Goal: Task Accomplishment & Management: Manage account settings

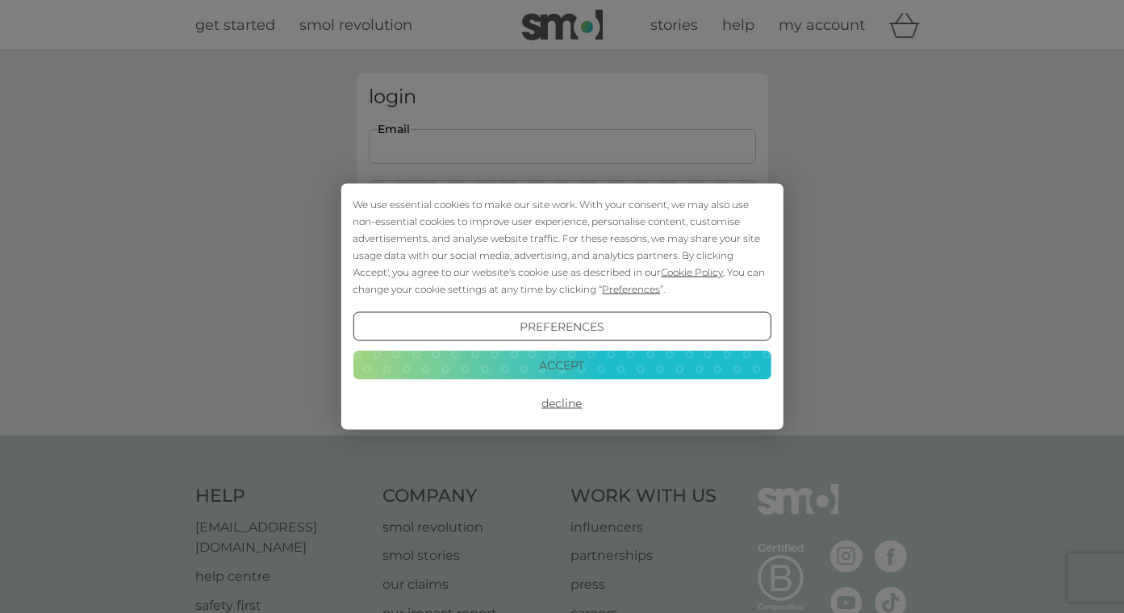
type input "[EMAIL_ADDRESS][PERSON_NAME][DOMAIN_NAME]"
click at [561, 253] on button "Login" at bounding box center [562, 254] width 387 height 47
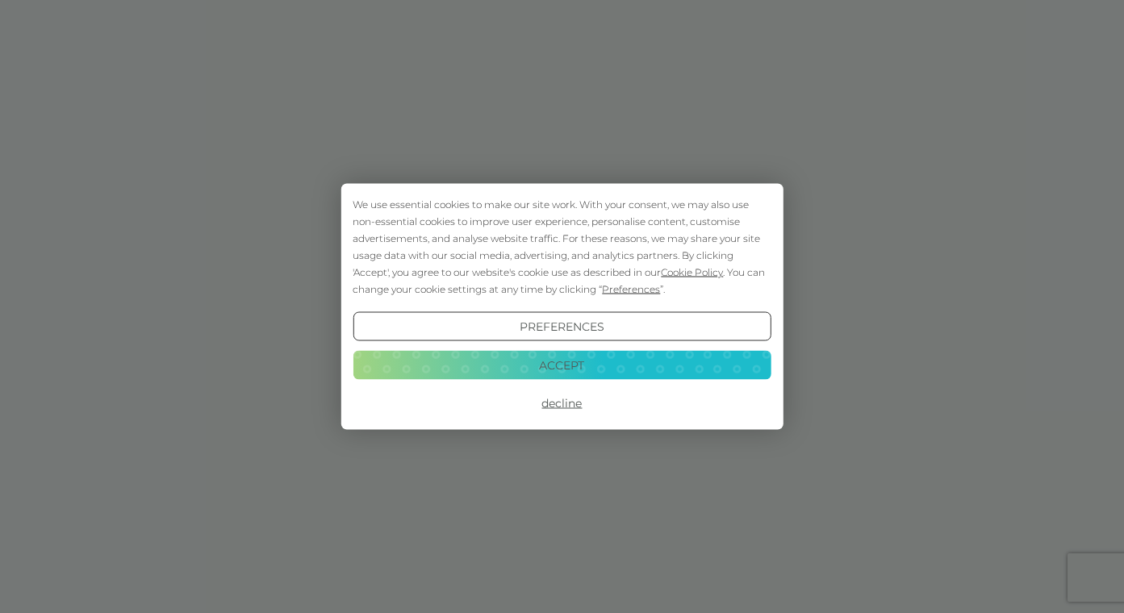
click at [619, 365] on button "Accept" at bounding box center [562, 364] width 418 height 29
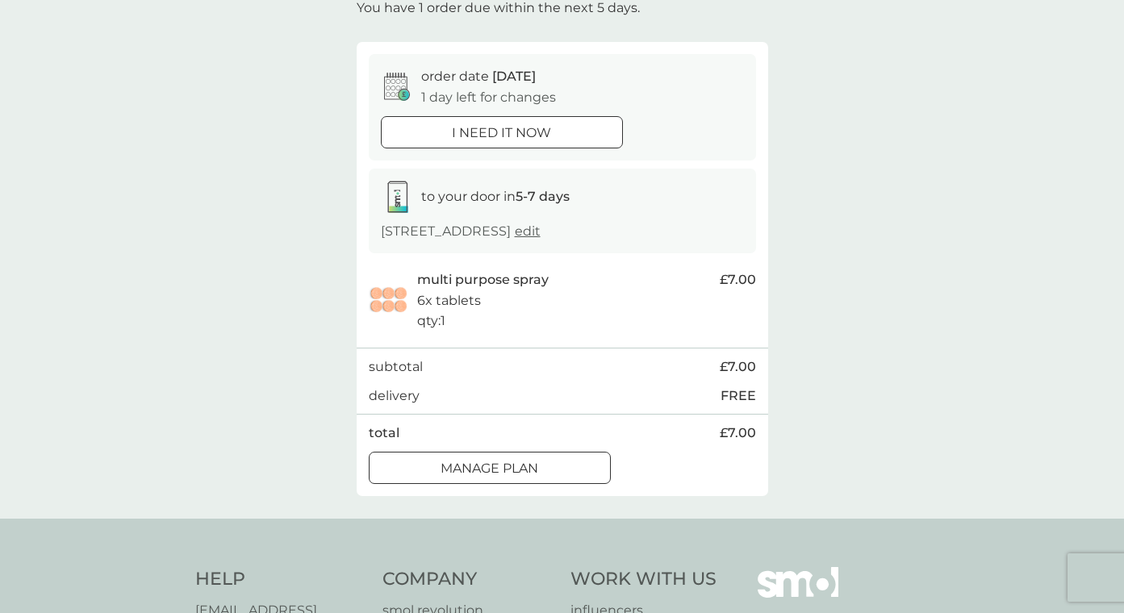
scroll to position [108, 0]
click at [529, 457] on p "Manage plan" at bounding box center [489, 467] width 98 height 21
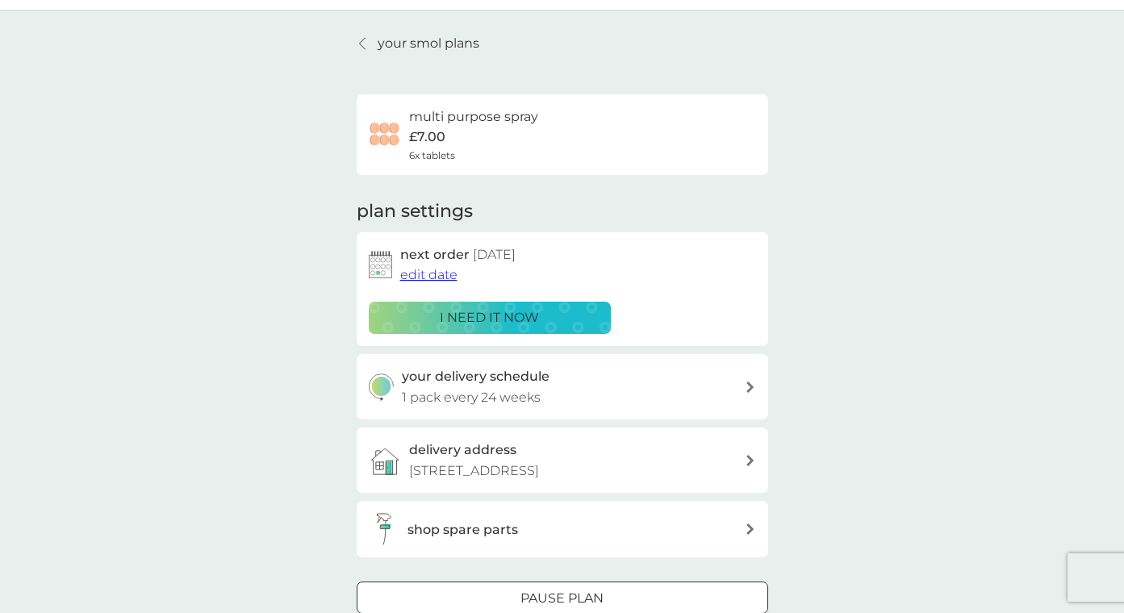
scroll to position [75, 0]
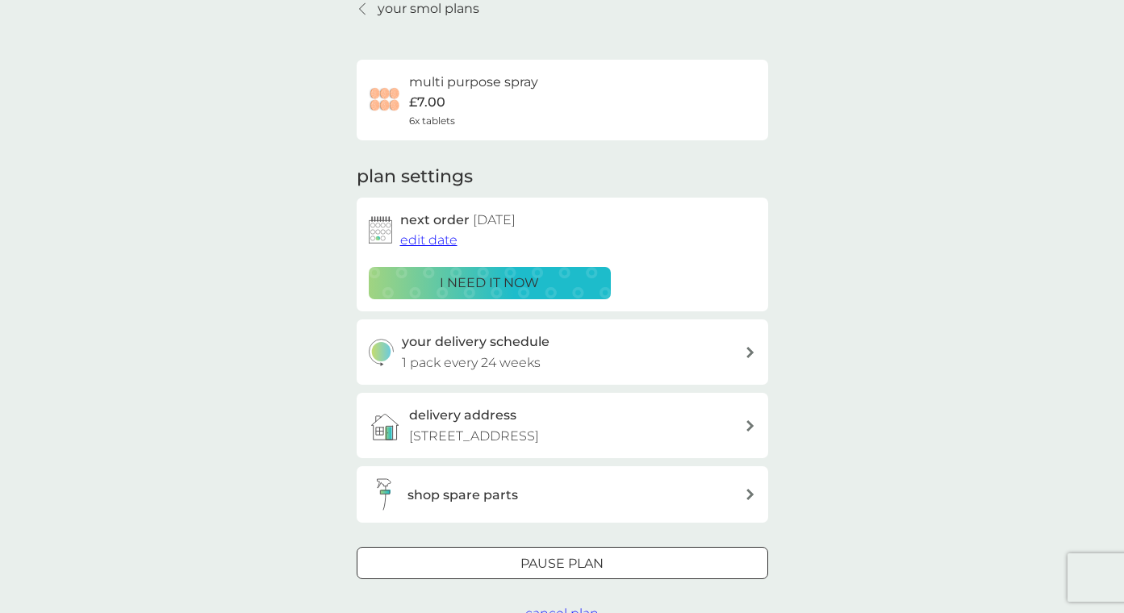
click at [469, 558] on div "Pause plan" at bounding box center [562, 563] width 410 height 21
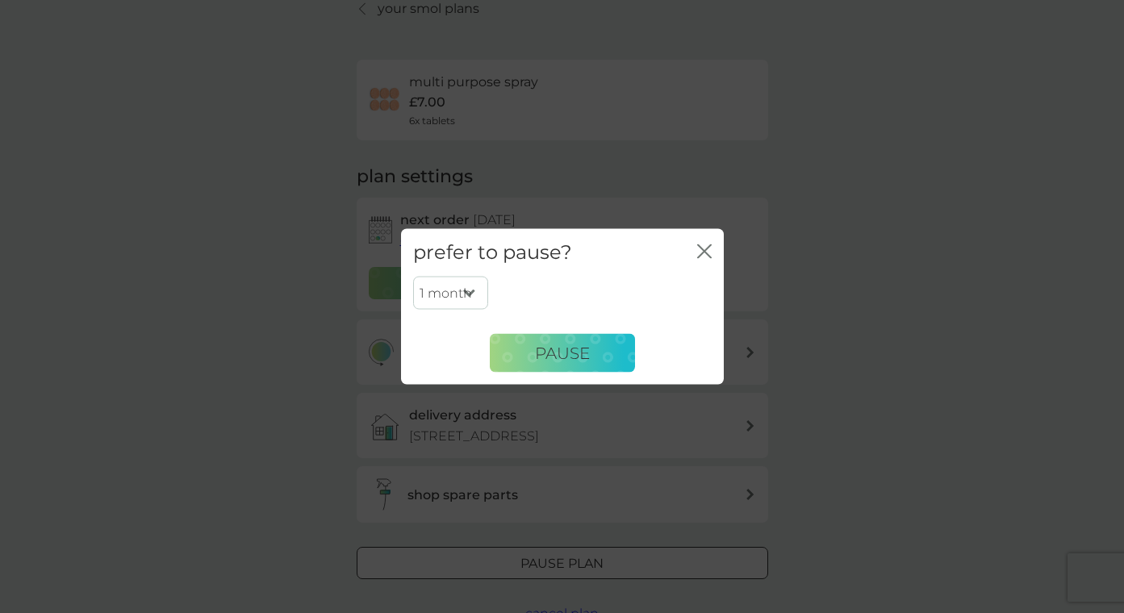
select select "5"
click at [510, 363] on button "Pause" at bounding box center [562, 353] width 145 height 39
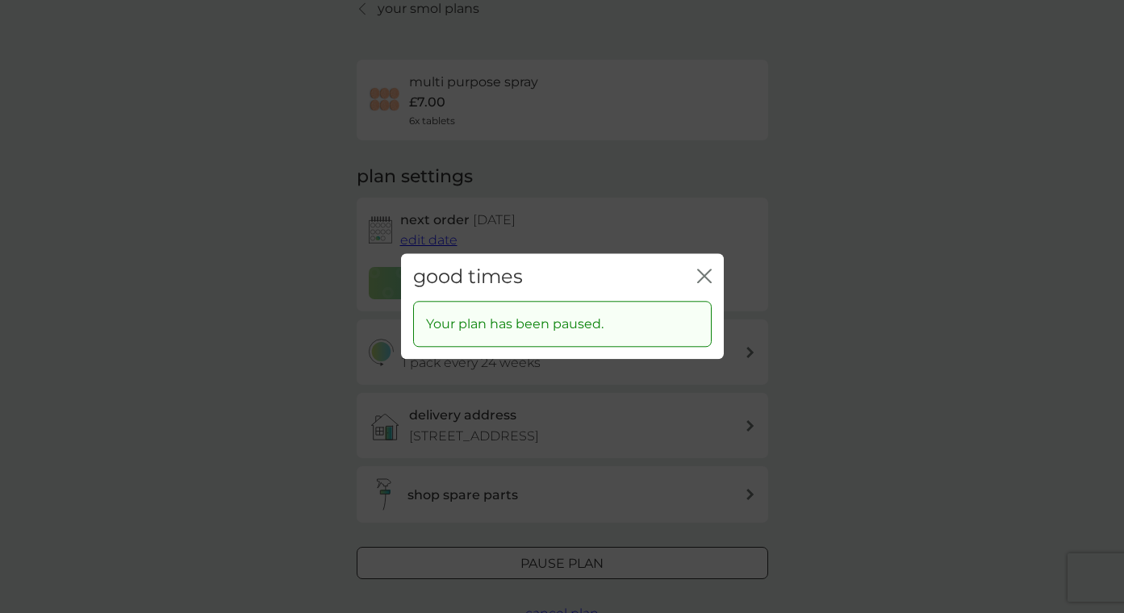
click at [705, 270] on icon "close" at bounding box center [704, 276] width 15 height 15
